Goal: Transaction & Acquisition: Purchase product/service

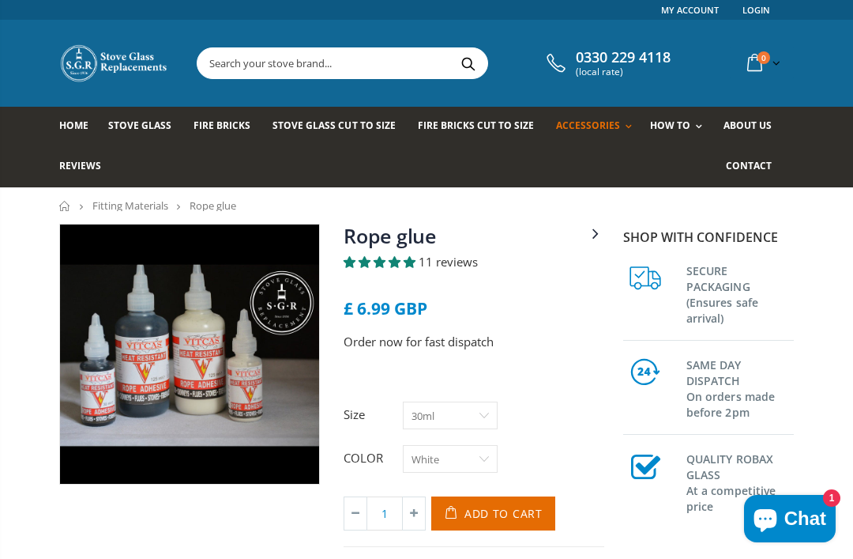
select select "White"
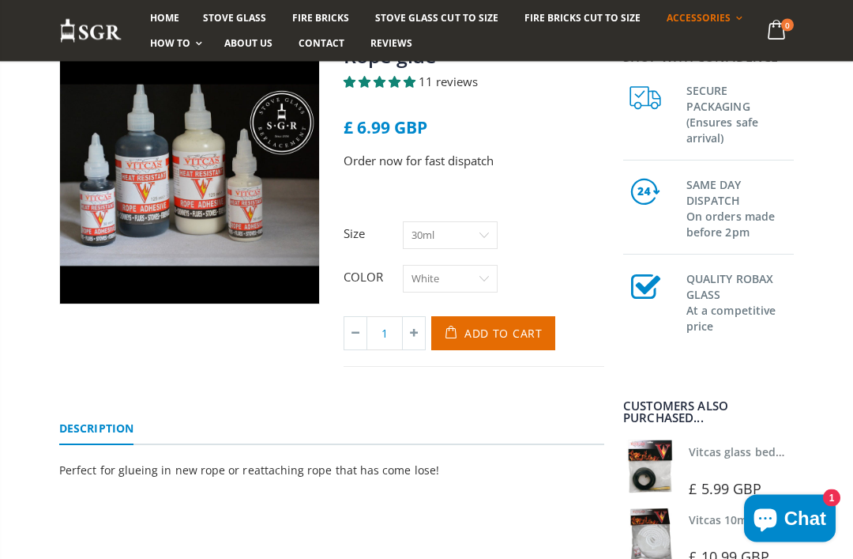
scroll to position [152, 0]
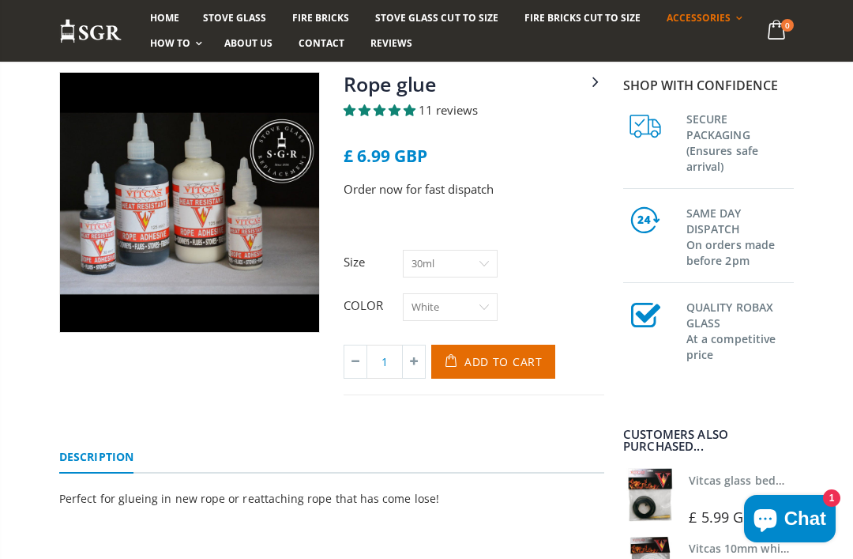
click at [484, 260] on select "30ml 125ml" at bounding box center [450, 264] width 95 height 28
click at [484, 258] on select "30ml 125ml" at bounding box center [450, 264] width 95 height 28
click at [487, 254] on select "30ml 125ml" at bounding box center [450, 264] width 95 height 28
select select "125ml"
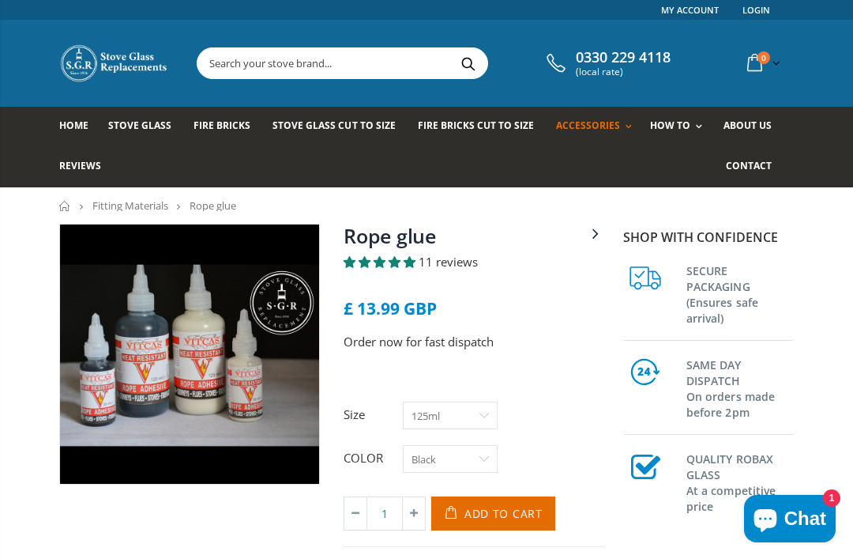
click at [750, 164] on link "Measure Your Stove Glass" at bounding box center [741, 168] width 161 height 27
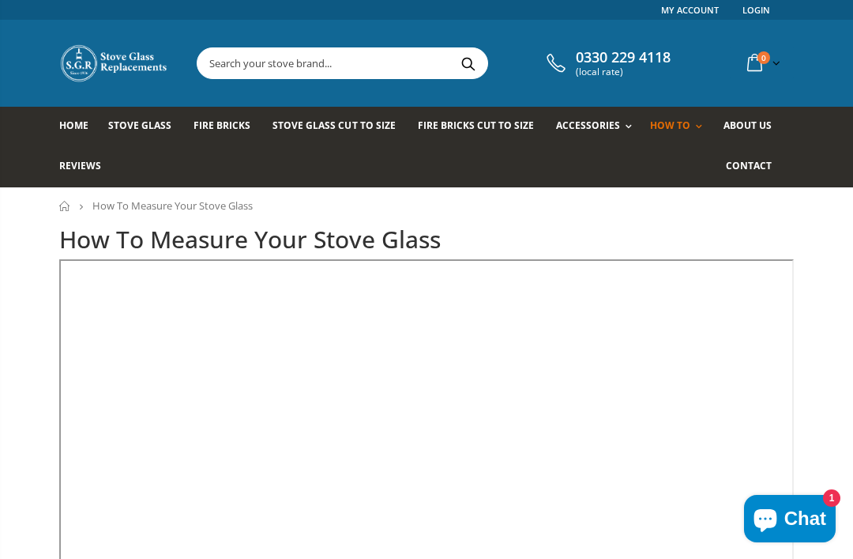
click at [736, 199] on link "Replace Your Stove Glass" at bounding box center [741, 196] width 161 height 28
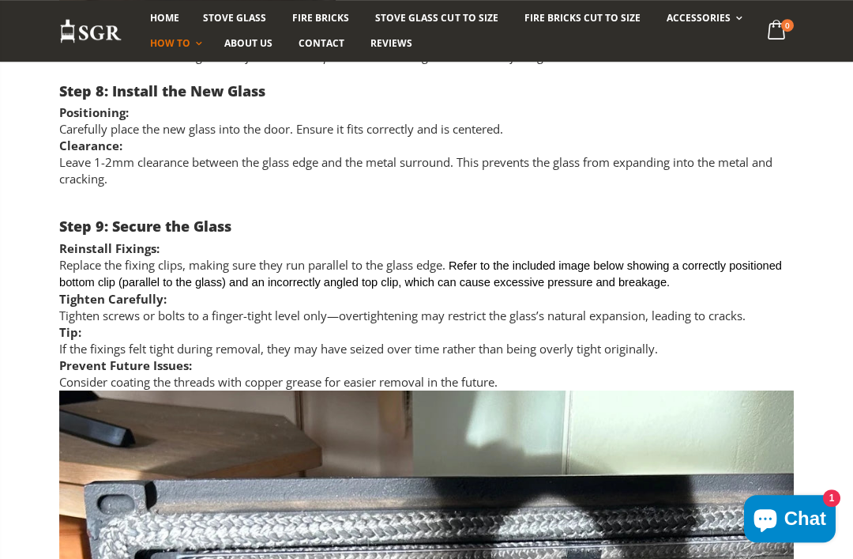
scroll to position [3916, 0]
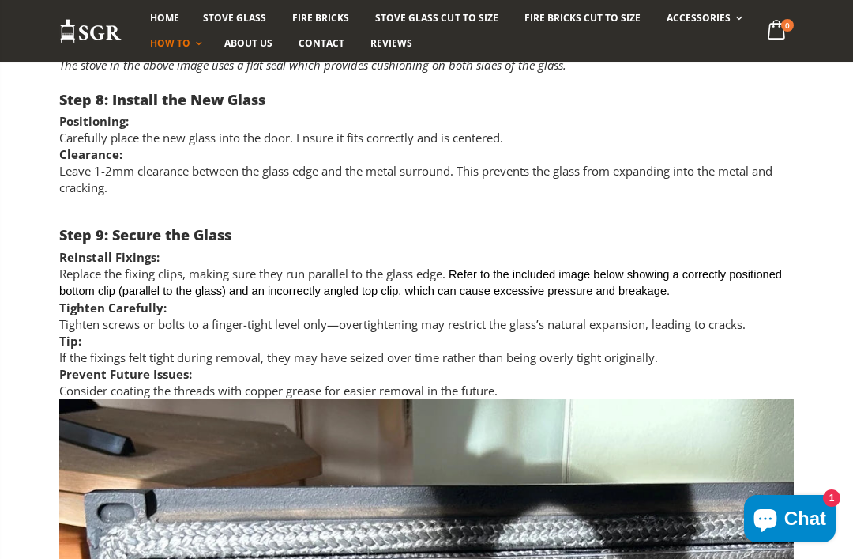
click at [802, 530] on span "Chat" at bounding box center [806, 518] width 42 height 24
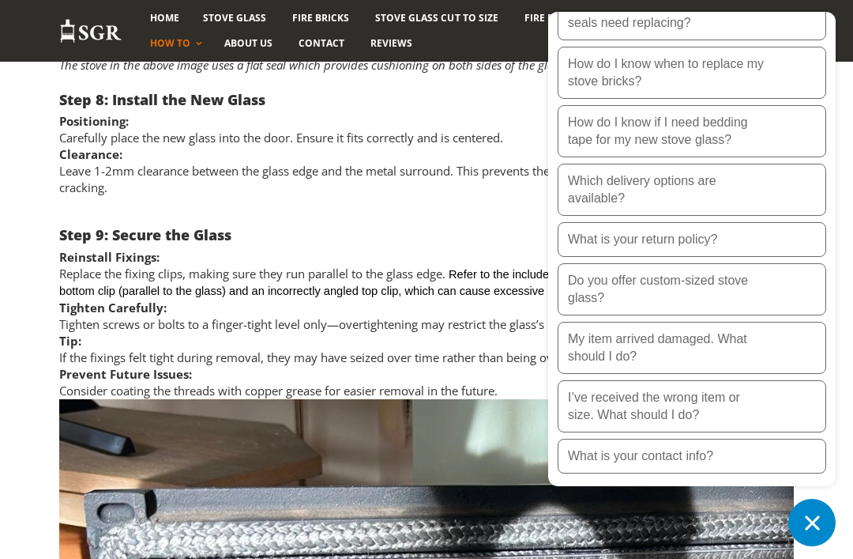
scroll to position [390, 0]
click at [724, 365] on p "My item arrived damaged. What should I do?" at bounding box center [667, 347] width 198 height 35
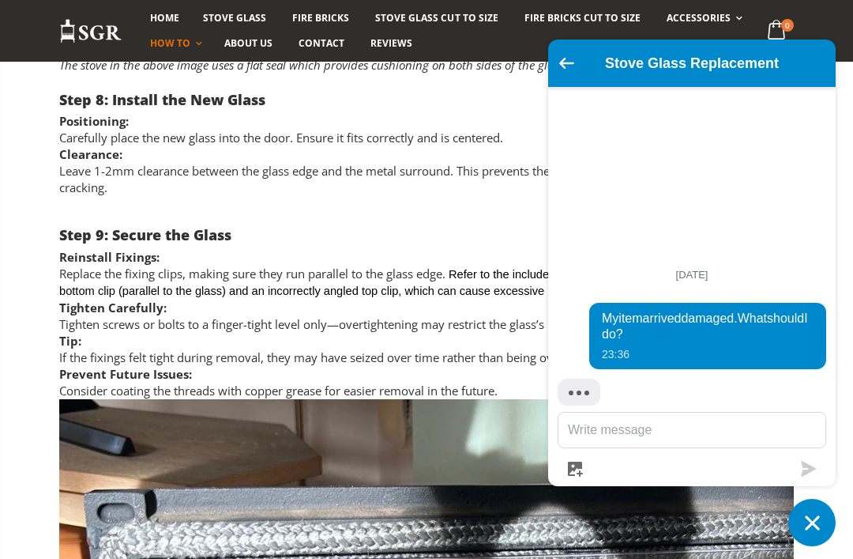
scroll to position [117, 0]
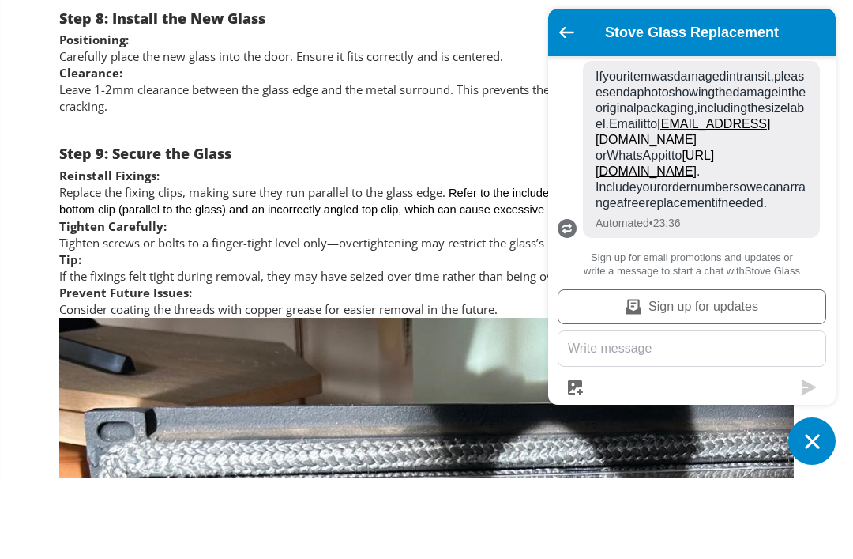
click at [570, 100] on div "Stove Glass Replacement" at bounding box center [692, 114] width 269 height 28
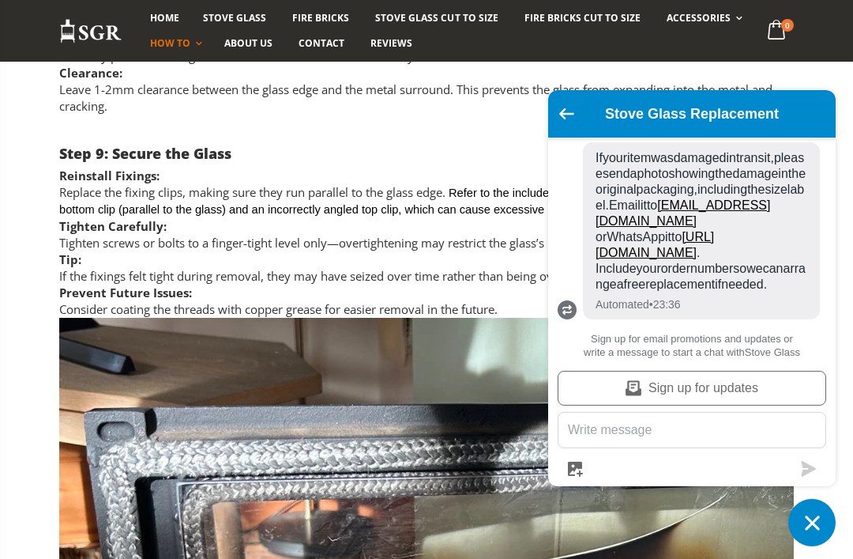
click at [567, 111] on icon "Go back to the main screen" at bounding box center [566, 113] width 15 height 11
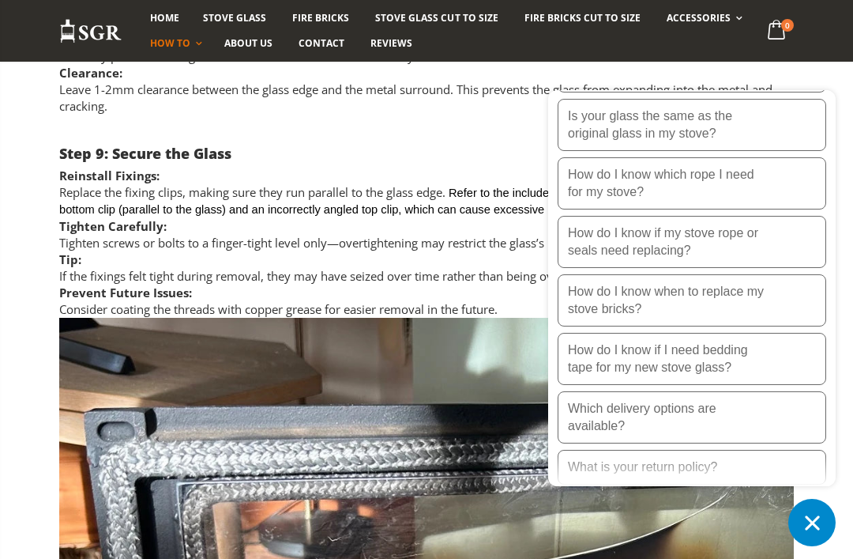
scroll to position [201, 0]
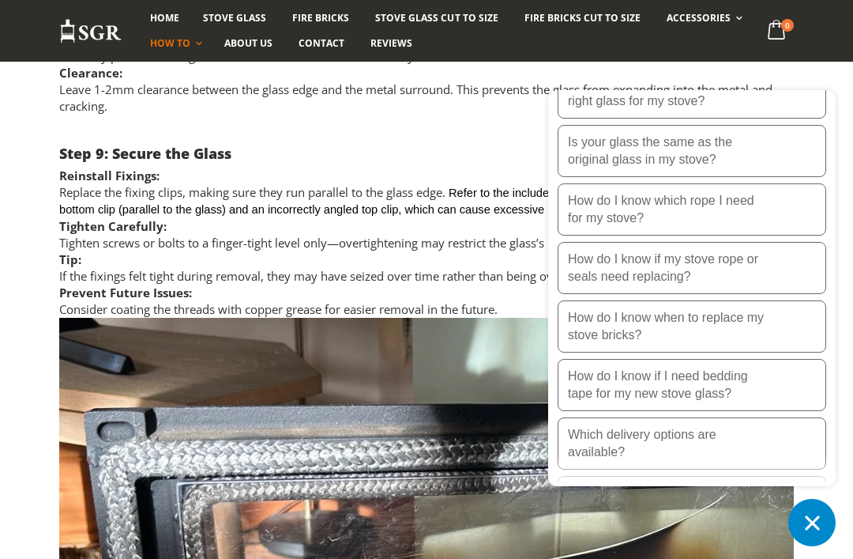
click at [767, 271] on button "How do I know if my stove rope or seals need replacing?" at bounding box center [692, 268] width 269 height 52
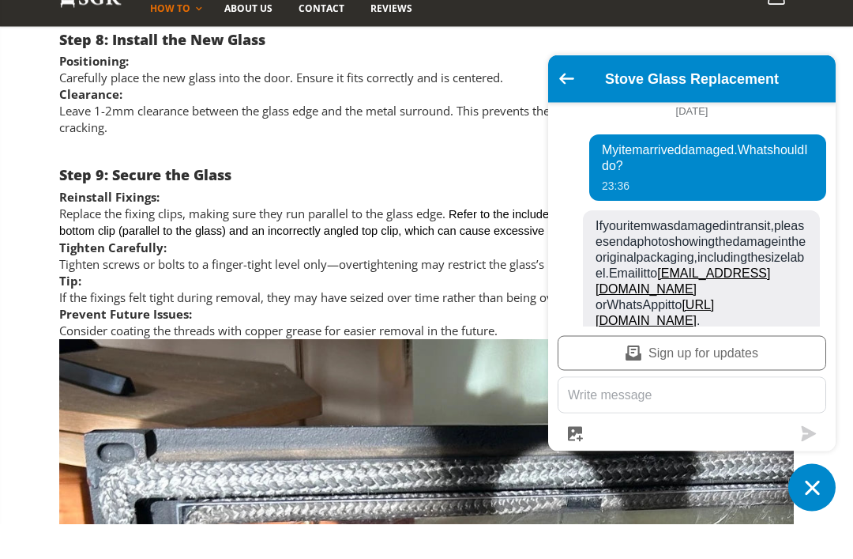
scroll to position [-5, 0]
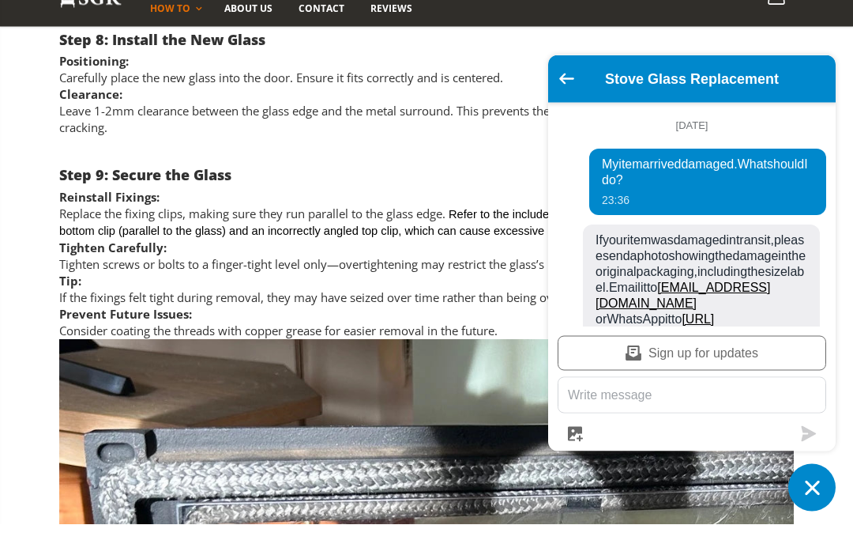
click at [568, 108] on icon "Go back to the main screen" at bounding box center [566, 113] width 15 height 11
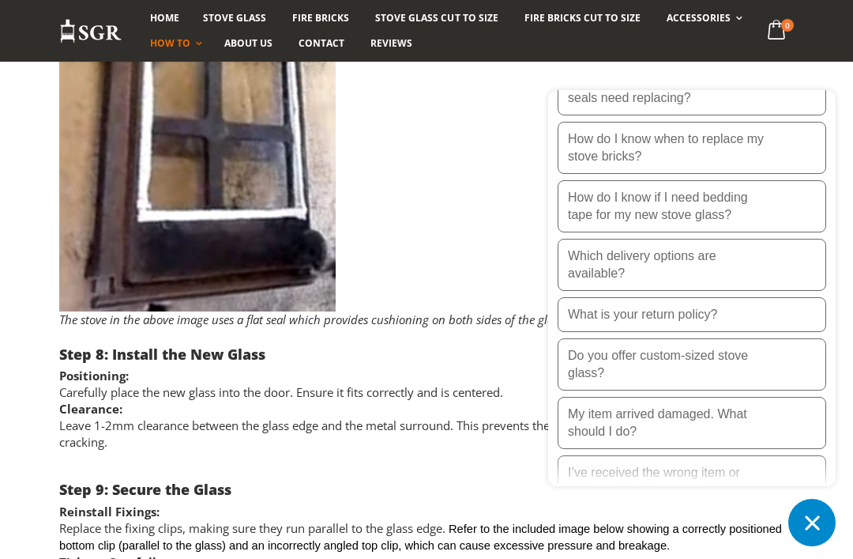
scroll to position [3661, 0]
click at [816, 517] on icon "Chat window" at bounding box center [812, 522] width 24 height 24
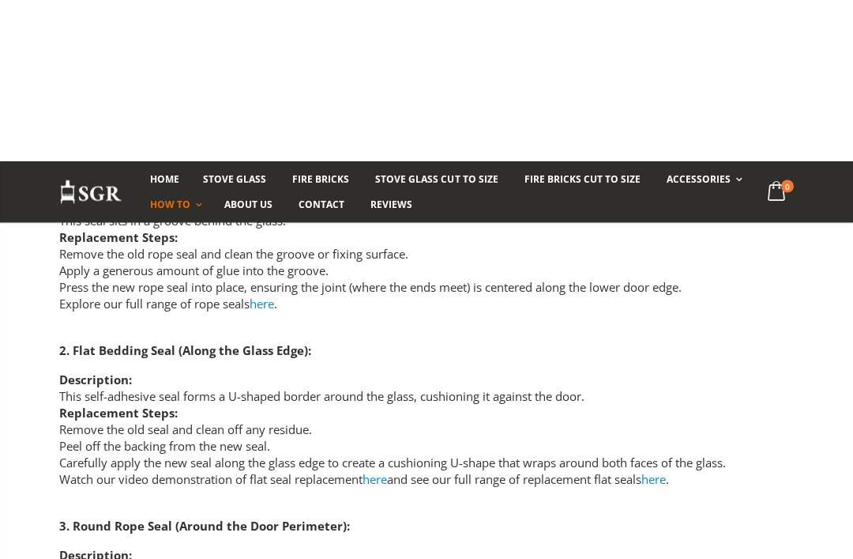
scroll to position [2425, 0]
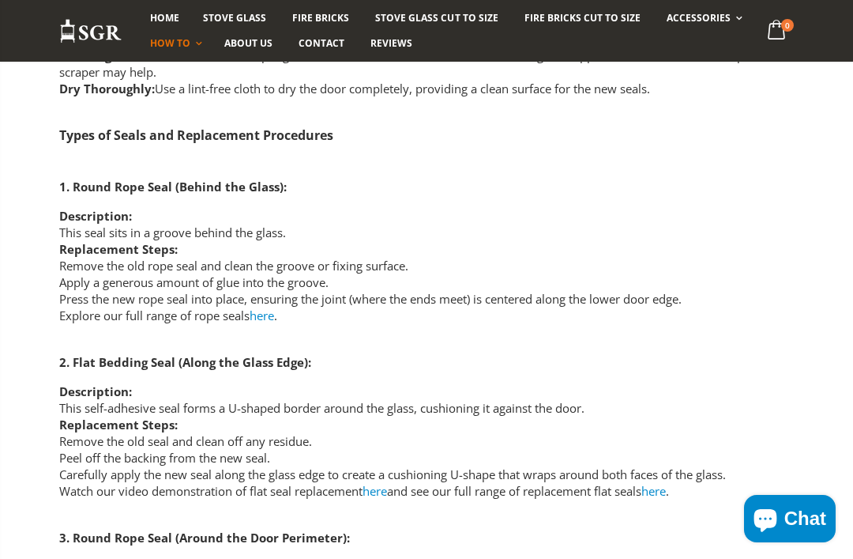
click at [725, 81] on link "Fittting Materials" at bounding box center [745, 80] width 161 height 28
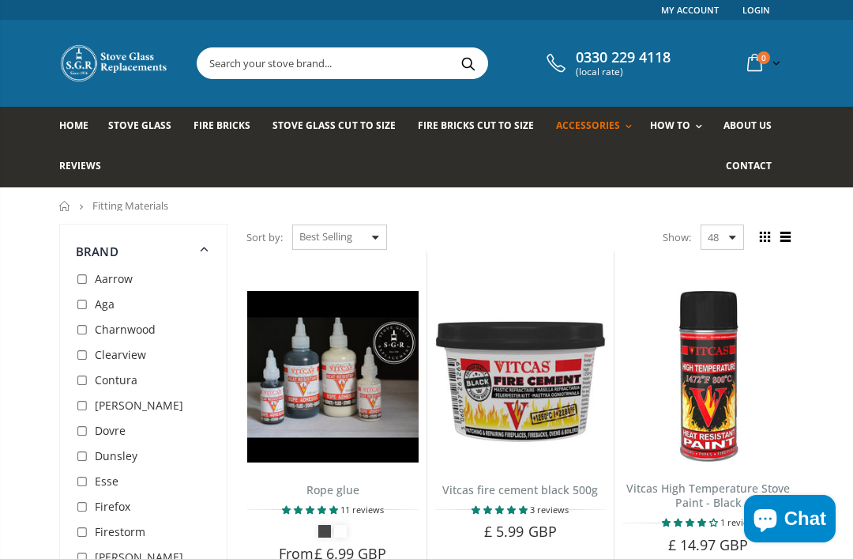
click at [605, 171] on link "Rope Kits" at bounding box center [647, 168] width 161 height 27
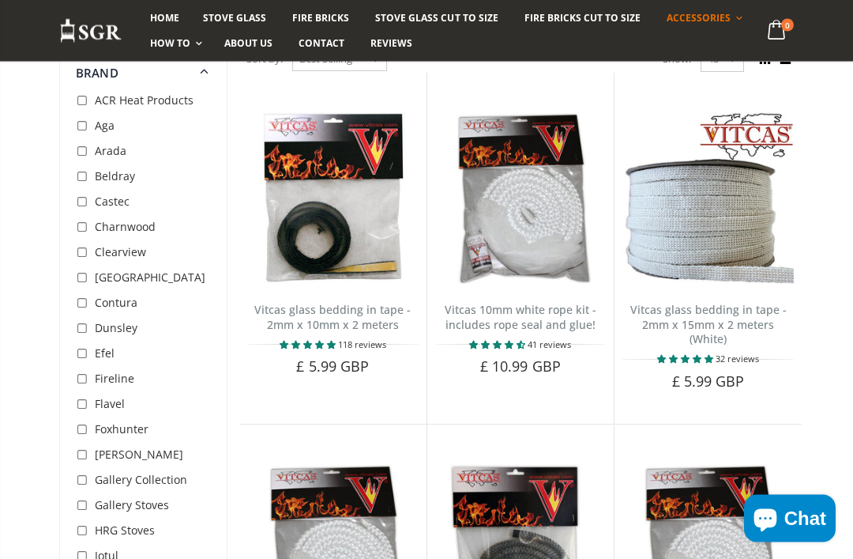
scroll to position [152, 0]
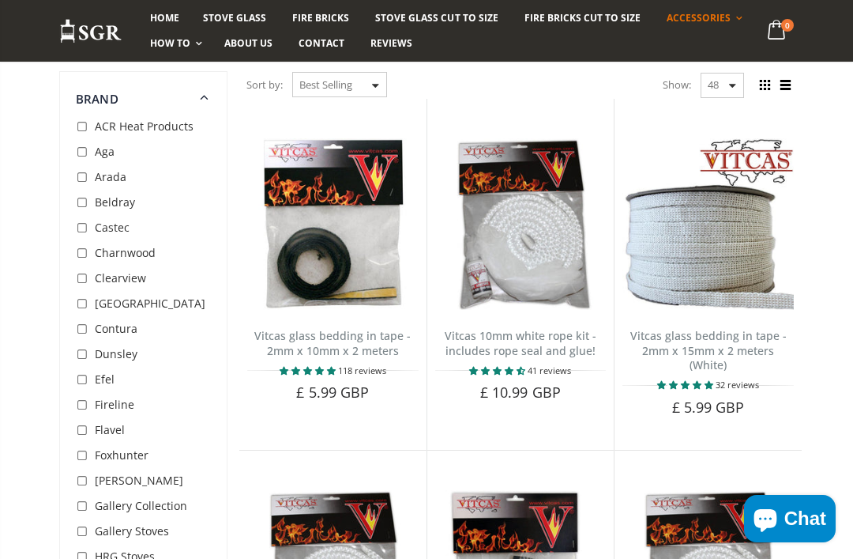
click at [537, 328] on link "Vitcas 10mm white rope kit - includes rope seal and glue!" at bounding box center [521, 343] width 152 height 30
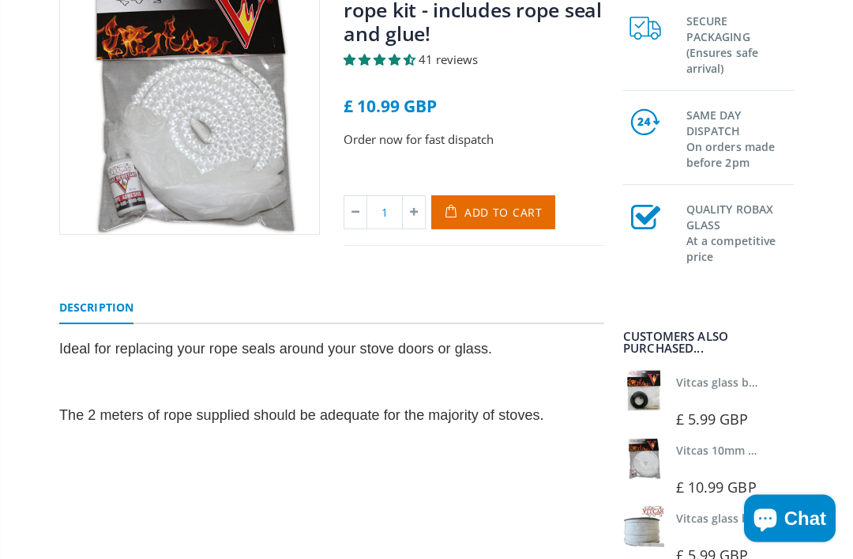
scroll to position [36, 0]
